Goal: Task Accomplishment & Management: Manage account settings

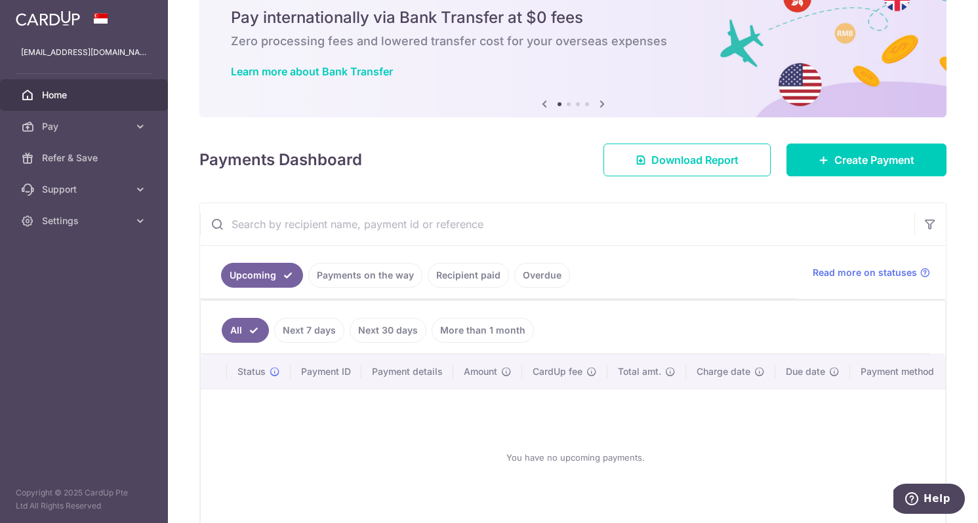
scroll to position [117, 0]
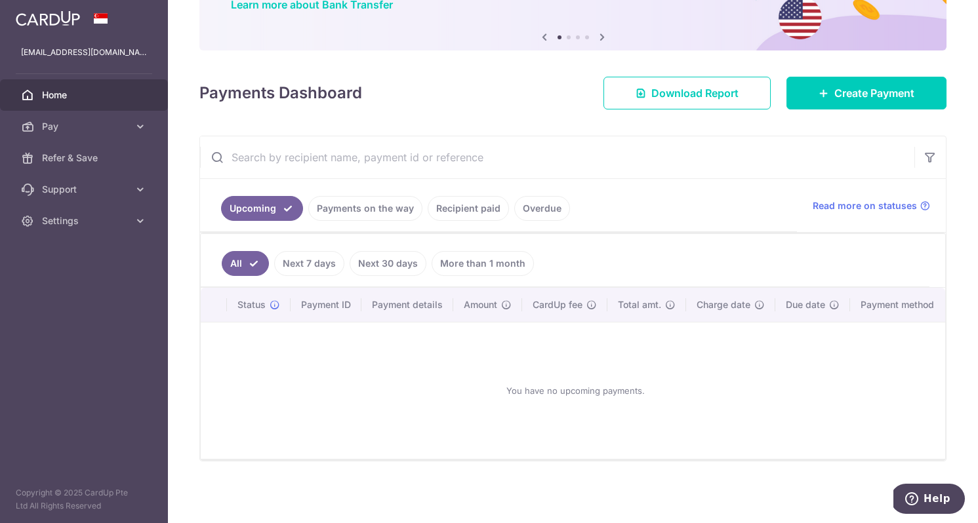
click at [465, 211] on link "Recipient paid" at bounding box center [468, 208] width 81 height 25
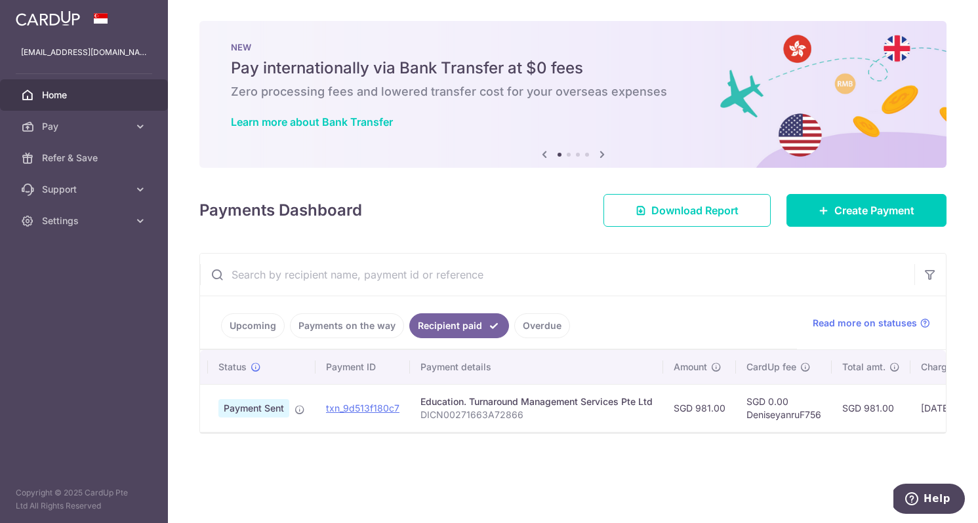
scroll to position [0, 0]
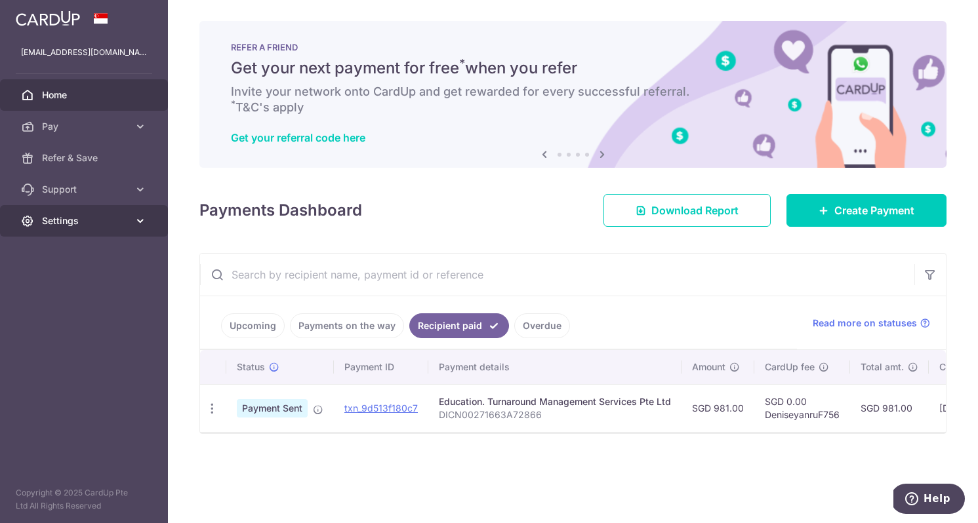
click at [60, 219] on span "Settings" at bounding box center [85, 220] width 87 height 13
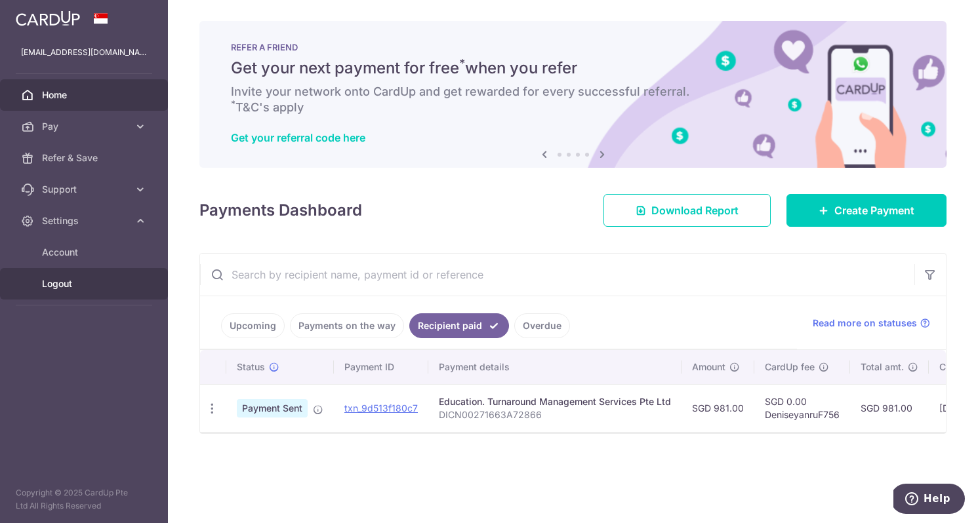
click at [63, 283] on span "Logout" at bounding box center [85, 283] width 87 height 13
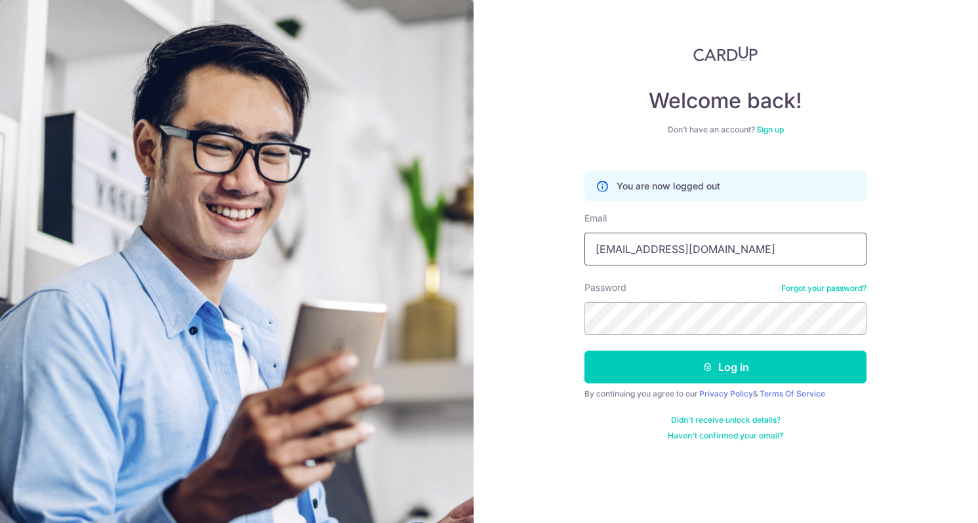
click at [658, 246] on input "[EMAIL_ADDRESS][DOMAIN_NAME]" at bounding box center [725, 249] width 282 height 33
type input "[EMAIL_ADDRESS][DOMAIN_NAME]"
click at [617, 350] on form "You are now logged out Email [EMAIL_ADDRESS][DOMAIN_NAME] Password Forgot your …" at bounding box center [725, 301] width 282 height 280
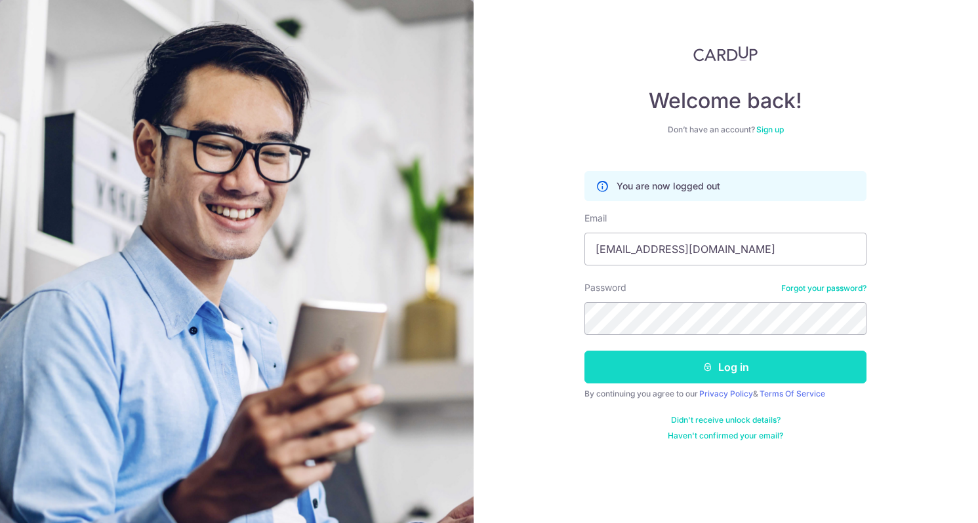
click at [617, 361] on button "Log in" at bounding box center [725, 367] width 282 height 33
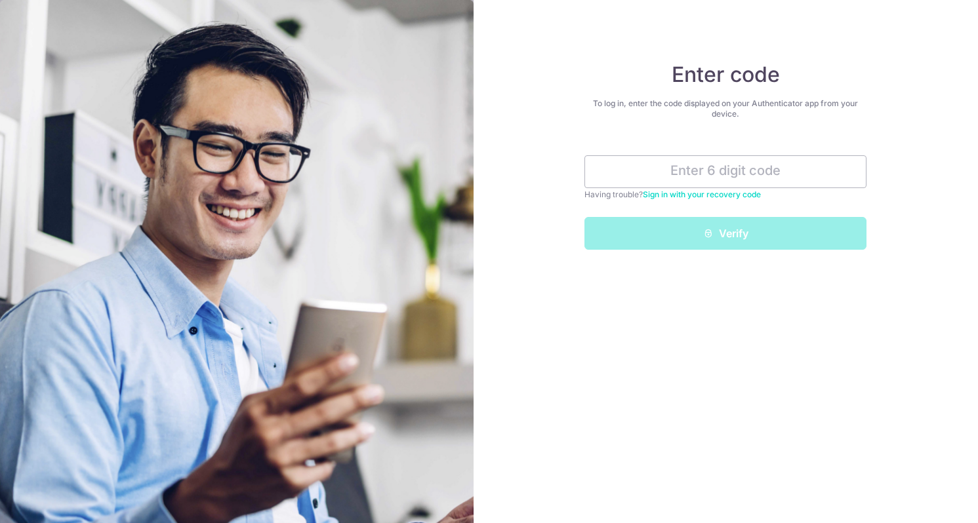
click at [681, 193] on link "Sign in with your recovery code" at bounding box center [702, 195] width 118 height 10
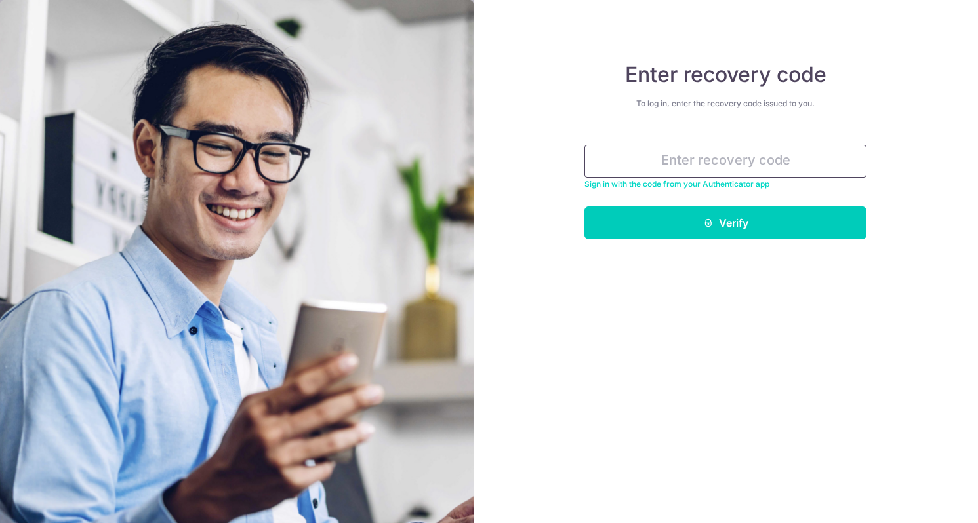
click at [824, 161] on input "text" at bounding box center [725, 161] width 282 height 33
paste input "15b37-aae80-ad1f4"
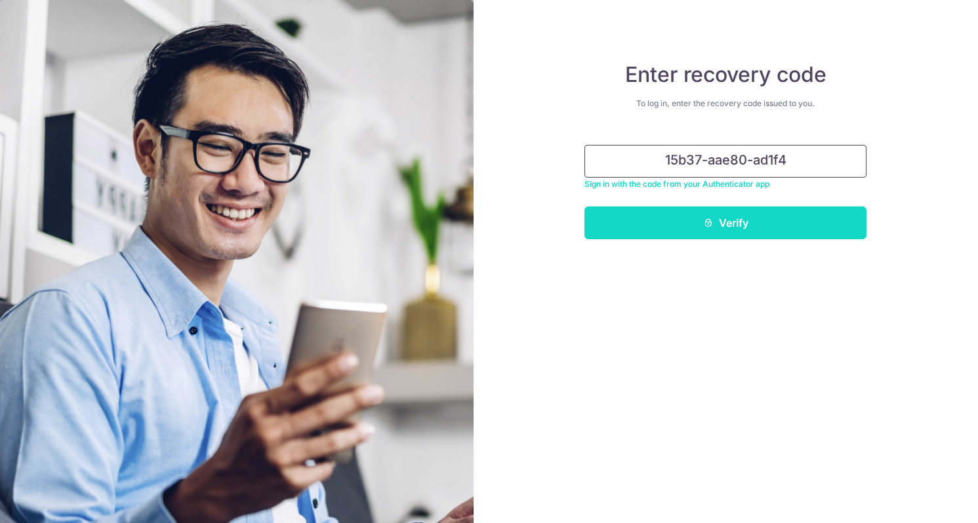
type input "15b37-aae80-ad1f4"
click at [788, 211] on button "Verify" at bounding box center [725, 223] width 282 height 33
